Goal: Task Accomplishment & Management: Manage account settings

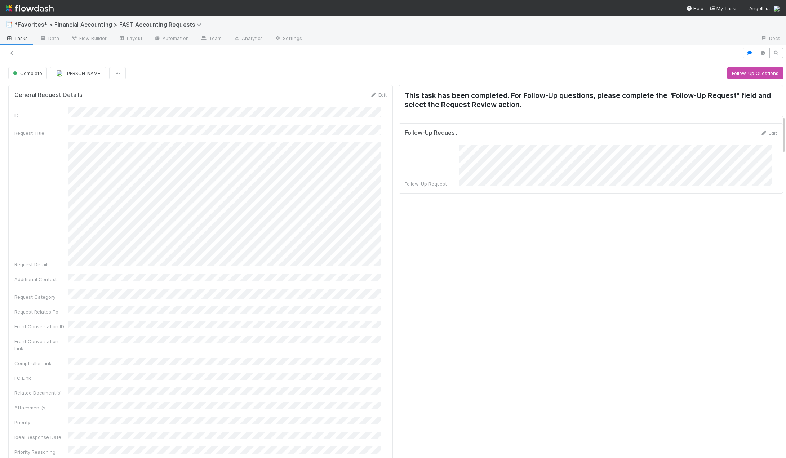
scroll to position [576, 0]
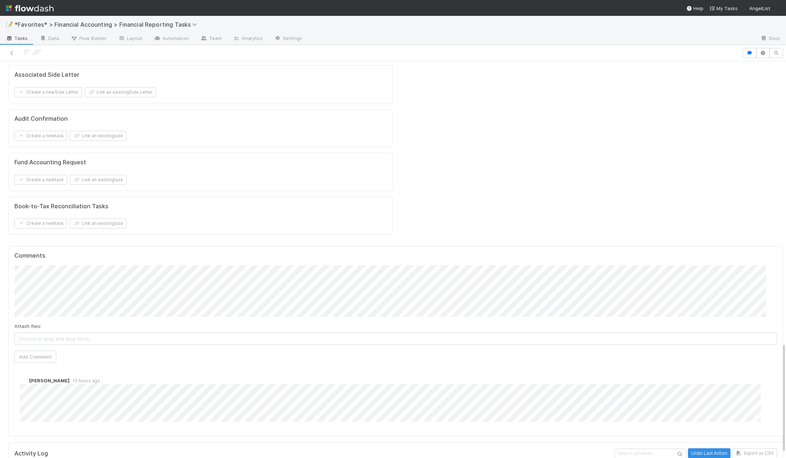
scroll to position [1009, 0]
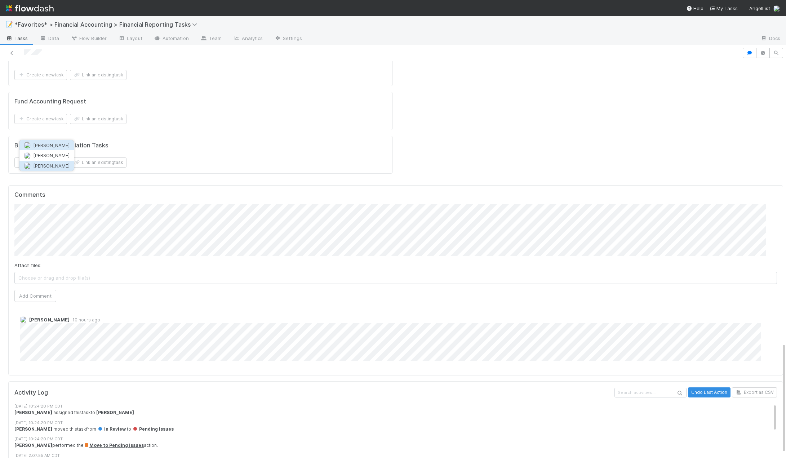
click at [57, 167] on span "Don Walker" at bounding box center [51, 166] width 36 height 6
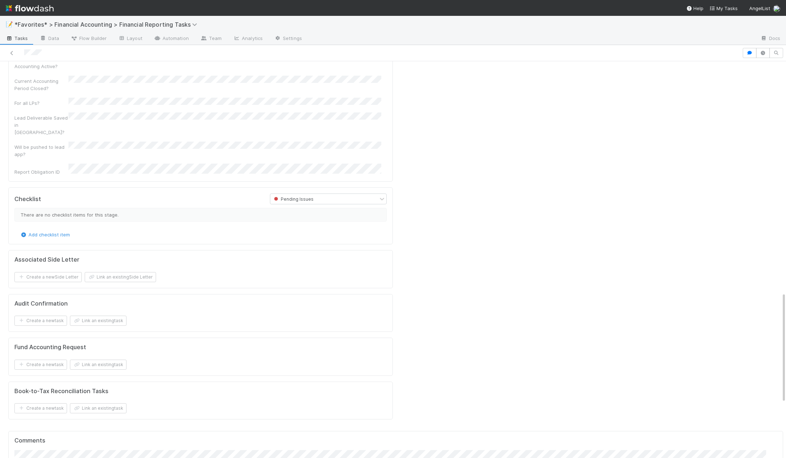
scroll to position [828, 0]
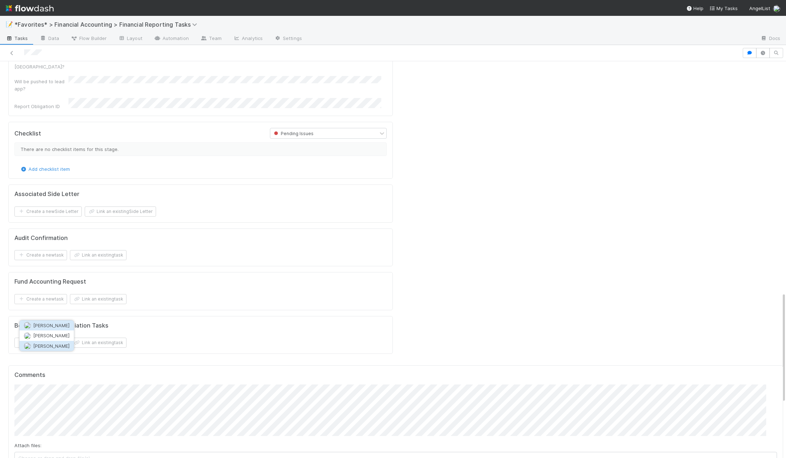
click at [53, 349] on button "Don Walker" at bounding box center [46, 346] width 54 height 10
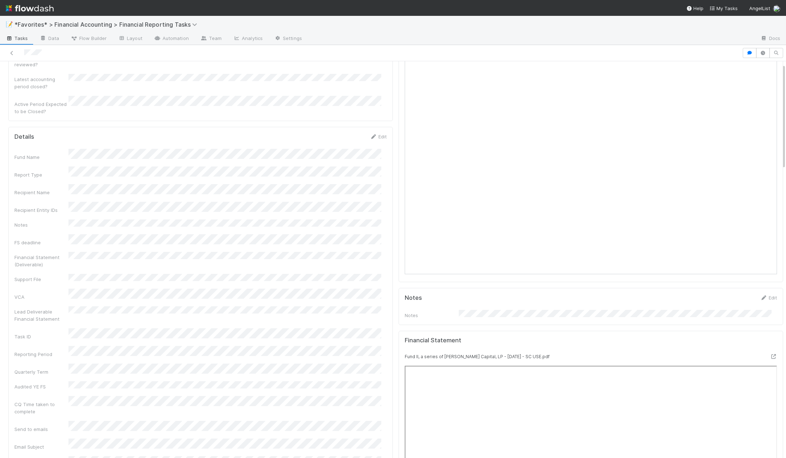
scroll to position [0, 0]
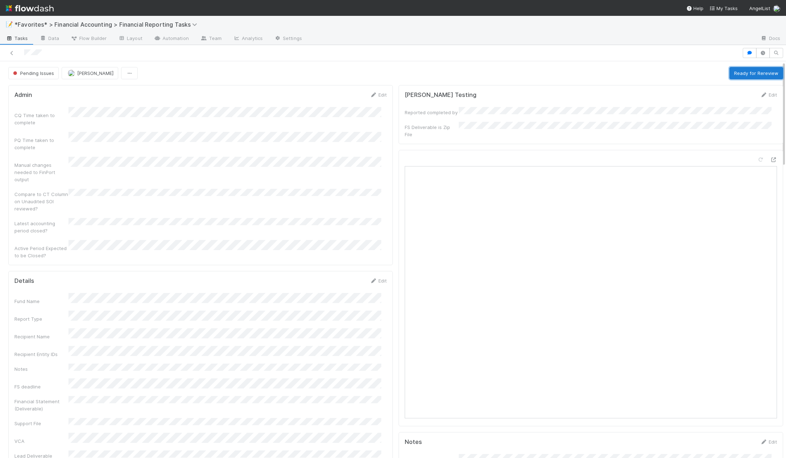
click at [751, 76] on button "Ready for Rereview" at bounding box center [756, 73] width 54 height 12
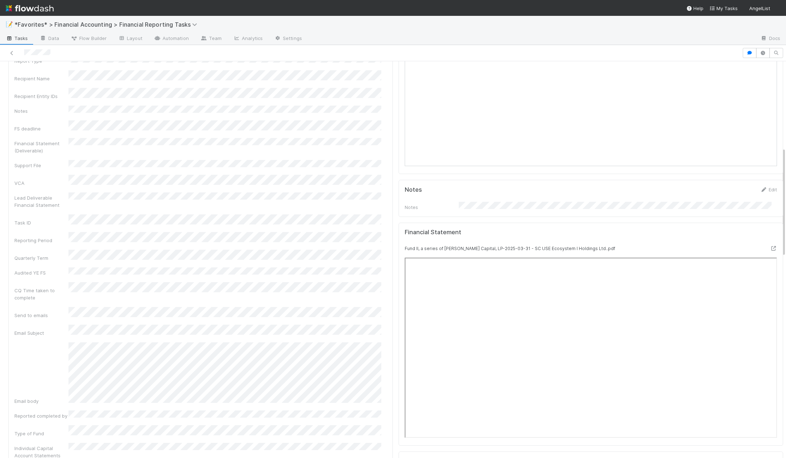
scroll to position [504, 0]
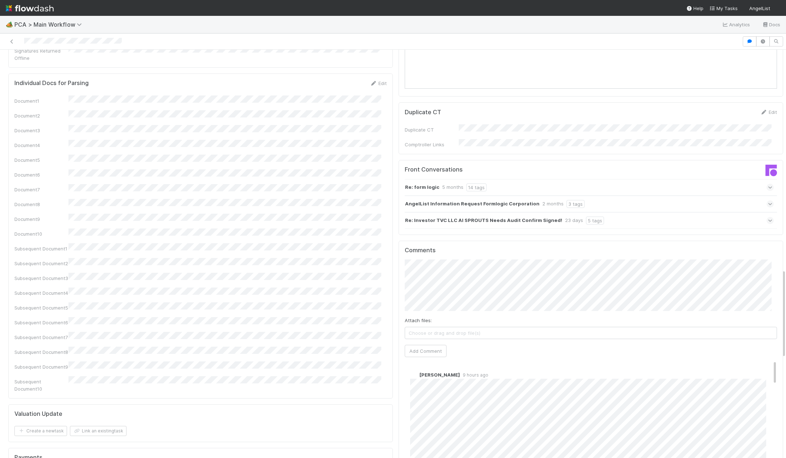
scroll to position [1009, 0]
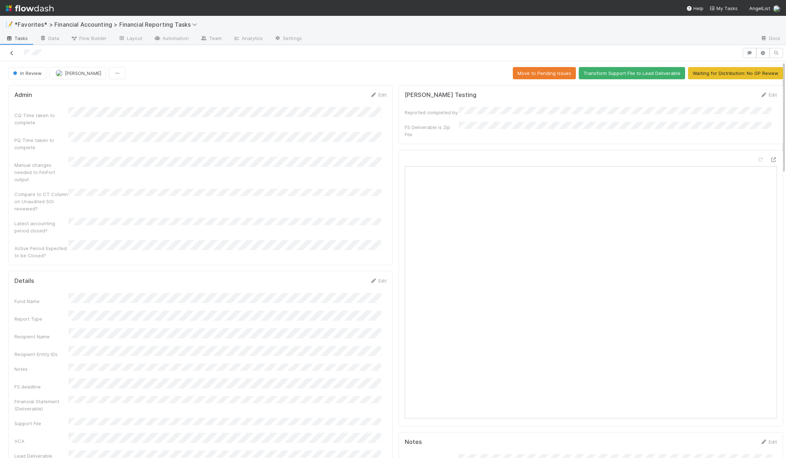
click at [13, 52] on icon at bounding box center [11, 53] width 7 height 5
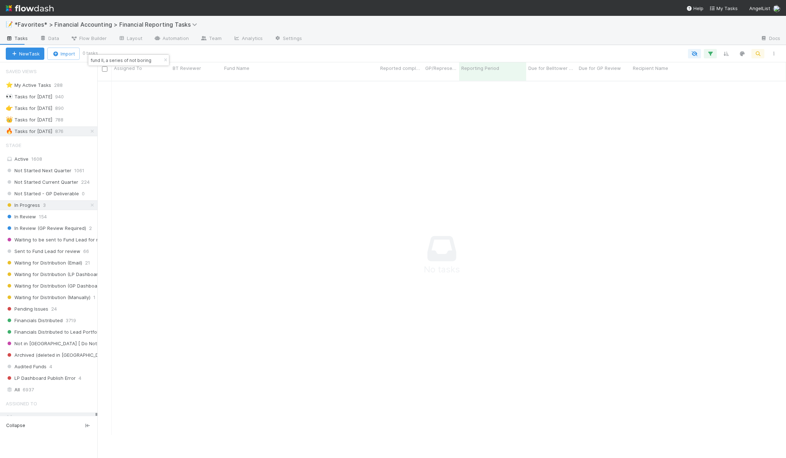
scroll to position [372, 683]
click at [44, 178] on span "Not Started Current Quarter" at bounding box center [42, 182] width 72 height 9
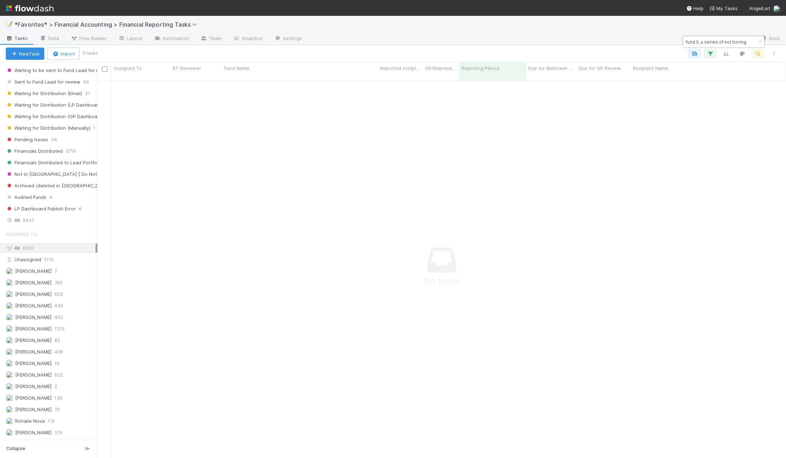
scroll to position [170, 0]
click at [31, 328] on span "[PERSON_NAME]" at bounding box center [33, 328] width 36 height 6
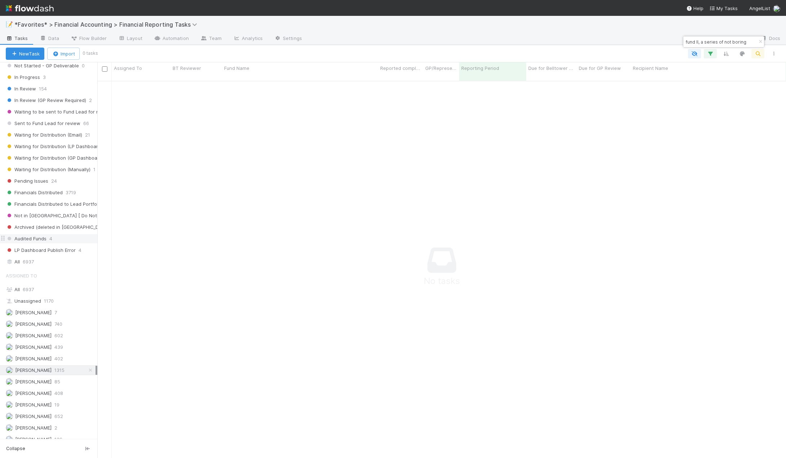
scroll to position [62, 0]
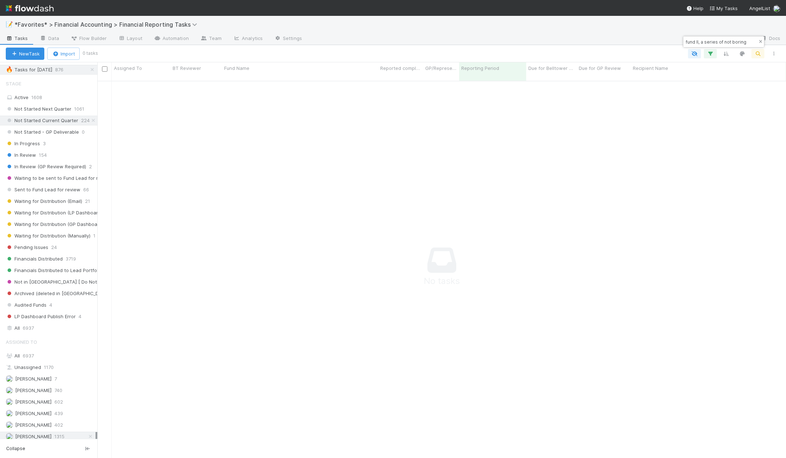
click at [760, 41] on icon "button" at bounding box center [759, 42] width 7 height 4
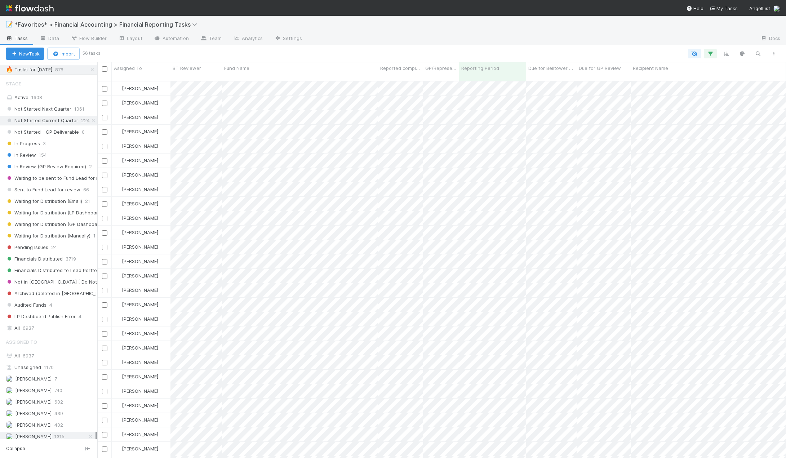
scroll to position [377, 683]
click at [274, 69] on div "Fund Name" at bounding box center [300, 67] width 152 height 7
click at [255, 80] on div "Sort A → Z" at bounding box center [265, 81] width 82 height 11
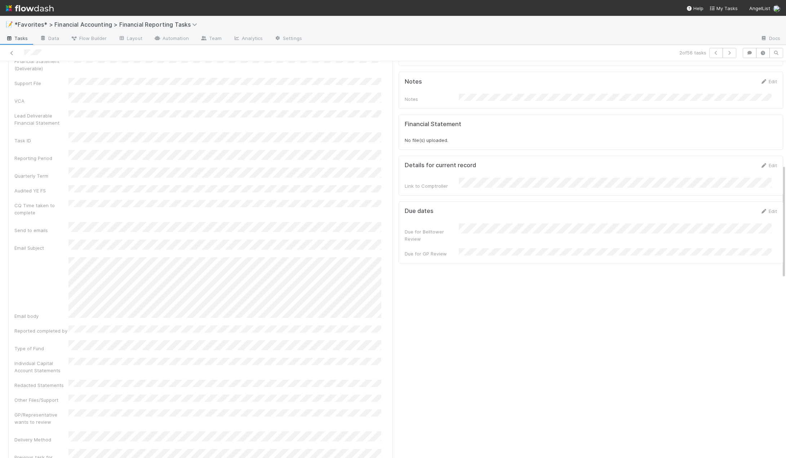
scroll to position [504, 0]
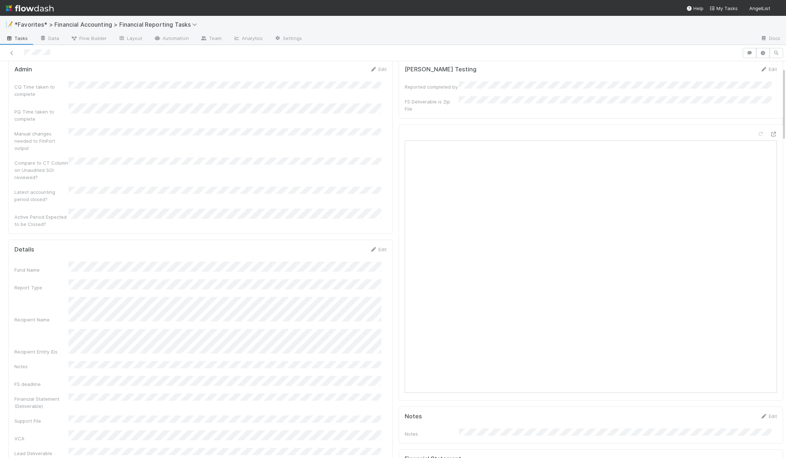
scroll to position [36, 0]
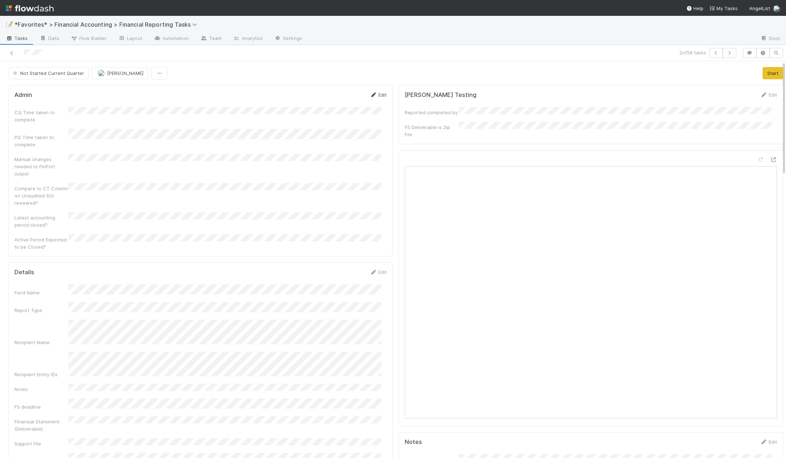
click at [377, 95] on link "Edit" at bounding box center [378, 95] width 17 height 6
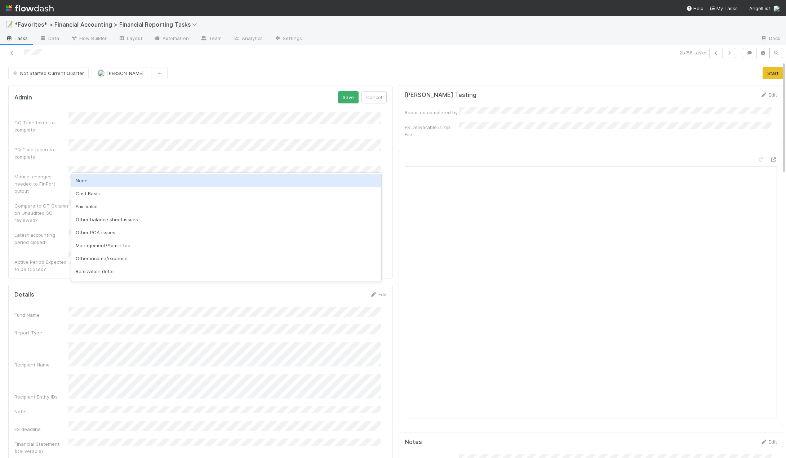
click at [79, 176] on div "None" at bounding box center [226, 180] width 310 height 13
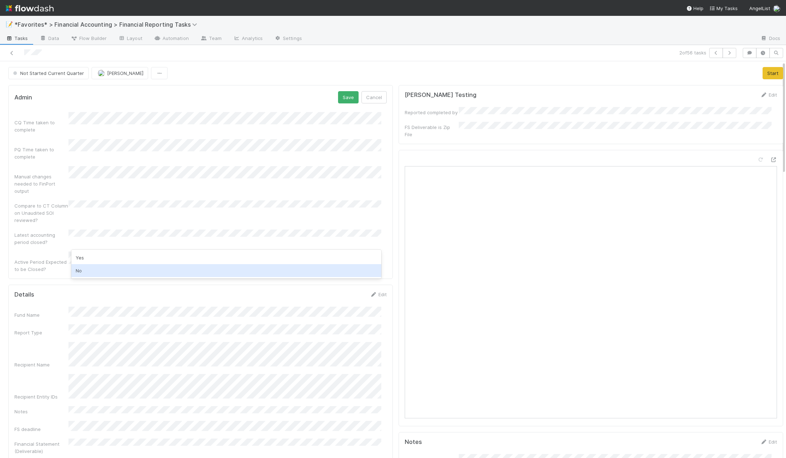
click at [86, 271] on div "No" at bounding box center [226, 270] width 310 height 13
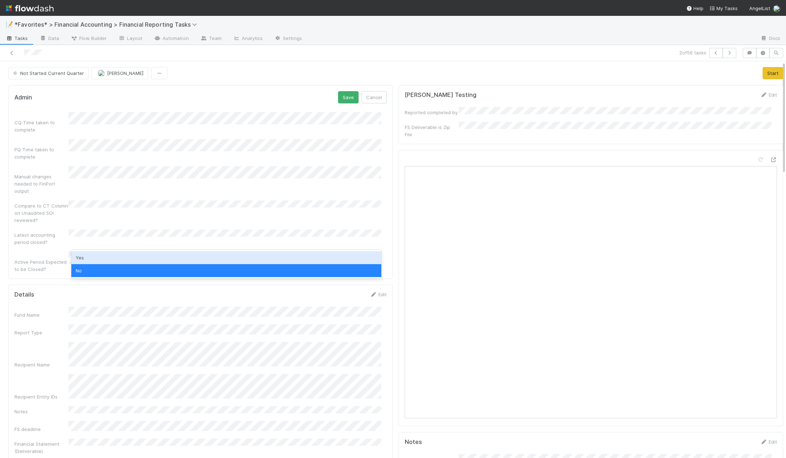
click at [86, 257] on div "Yes" at bounding box center [226, 257] width 310 height 13
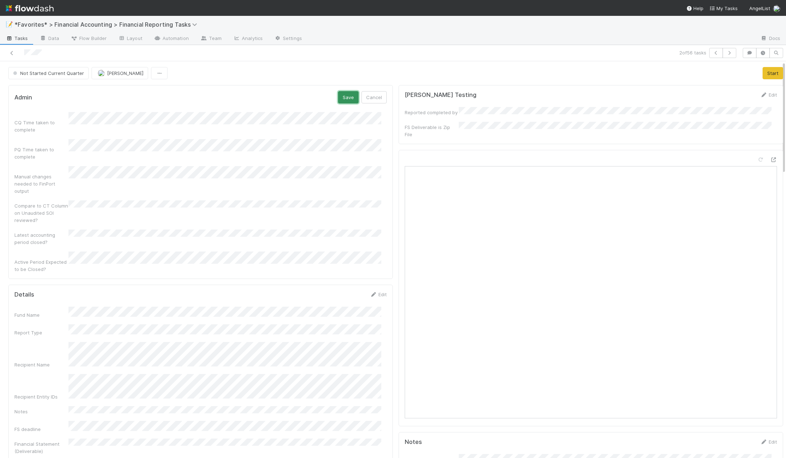
click at [338, 101] on button "Save" at bounding box center [348, 97] width 21 height 12
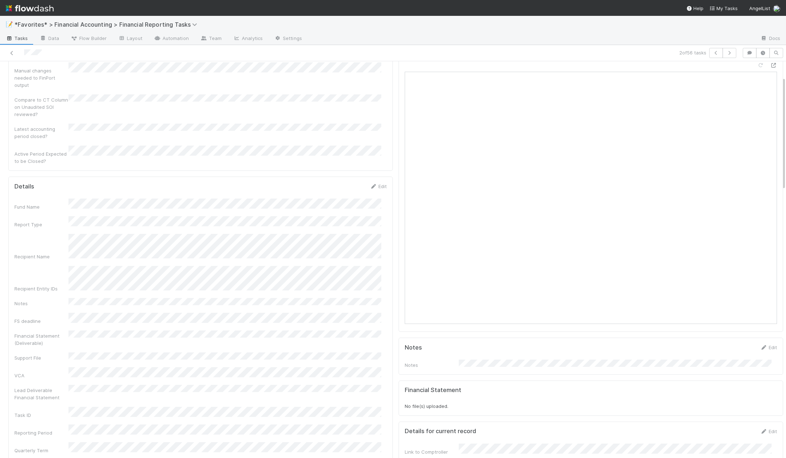
scroll to position [108, 0]
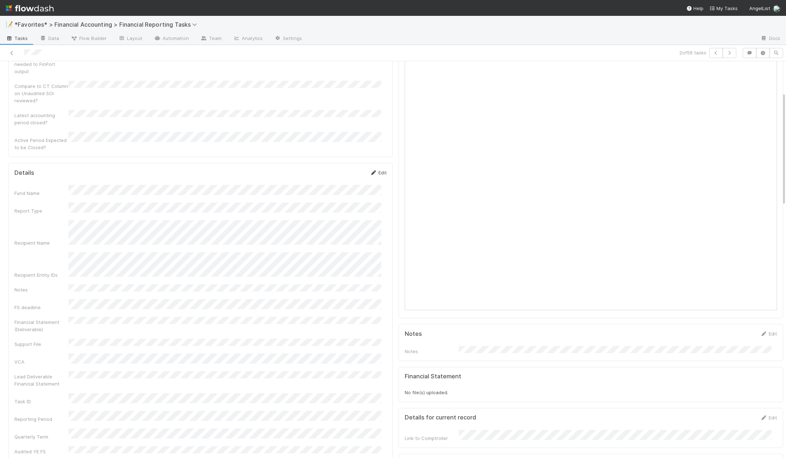
click at [375, 170] on link "Edit" at bounding box center [378, 173] width 17 height 6
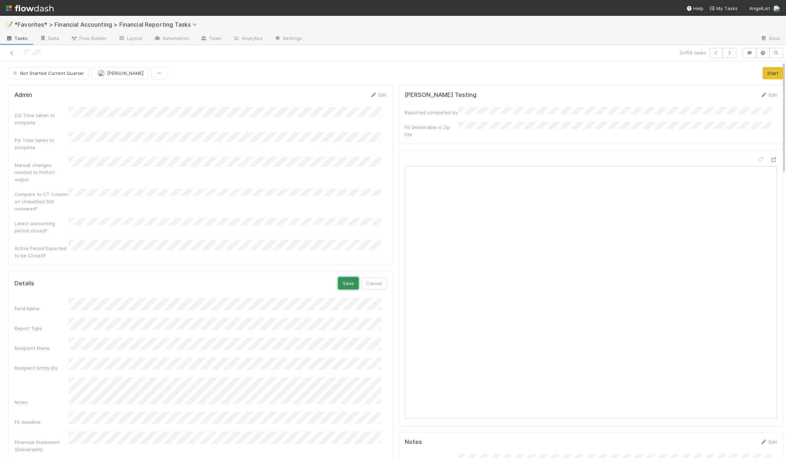
click at [340, 277] on button "Save" at bounding box center [348, 283] width 21 height 12
click at [766, 72] on button "Start" at bounding box center [772, 73] width 21 height 12
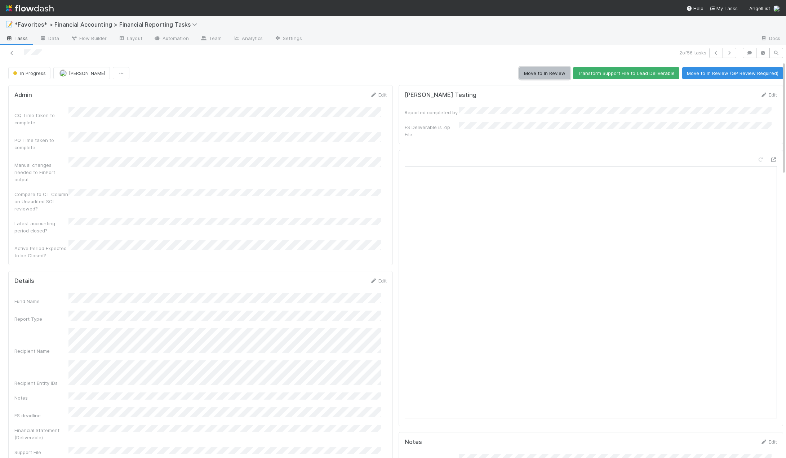
click at [533, 72] on button "Move to In Review" at bounding box center [544, 73] width 51 height 12
